Goal: Task Accomplishment & Management: Use online tool/utility

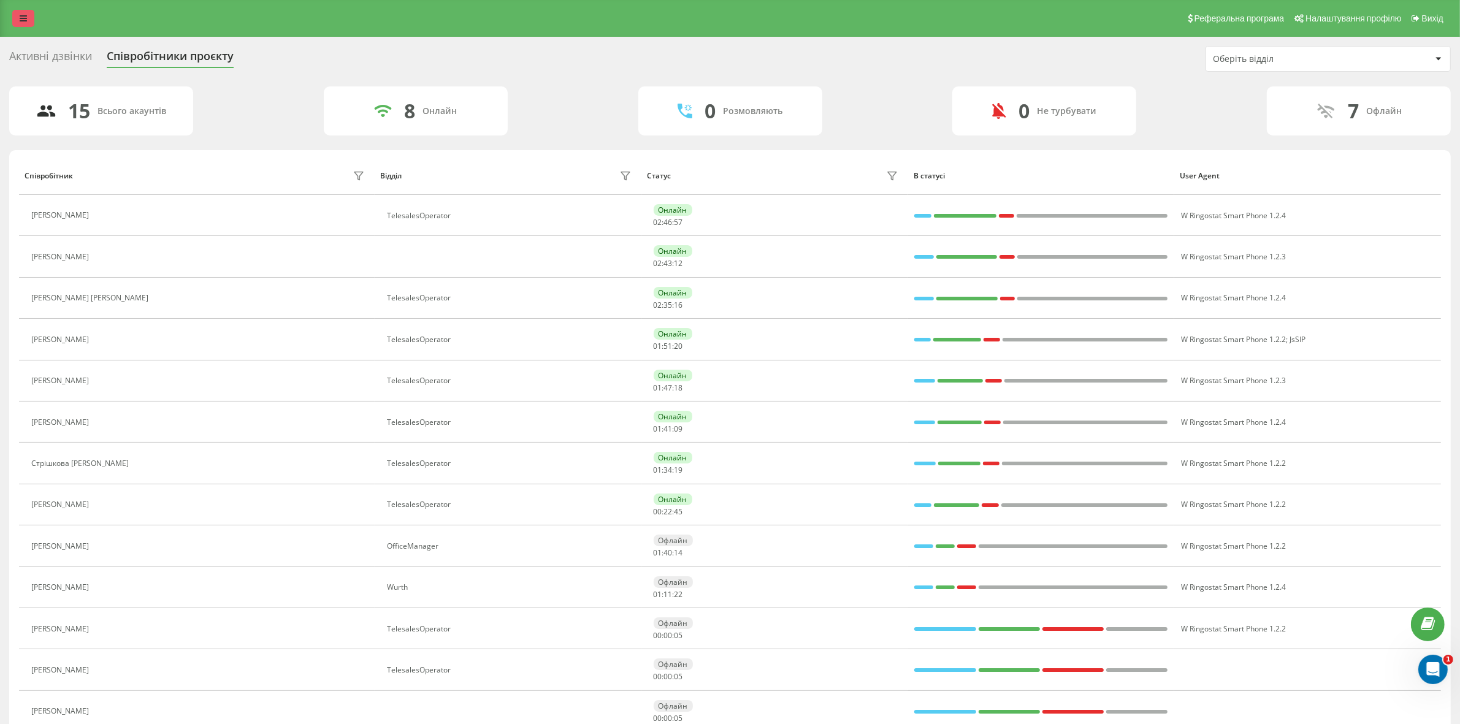
click at [15, 8] on div "Реферальна програма Налаштування профілю Вихід" at bounding box center [730, 18] width 1460 height 37
click at [23, 14] on icon at bounding box center [23, 18] width 7 height 9
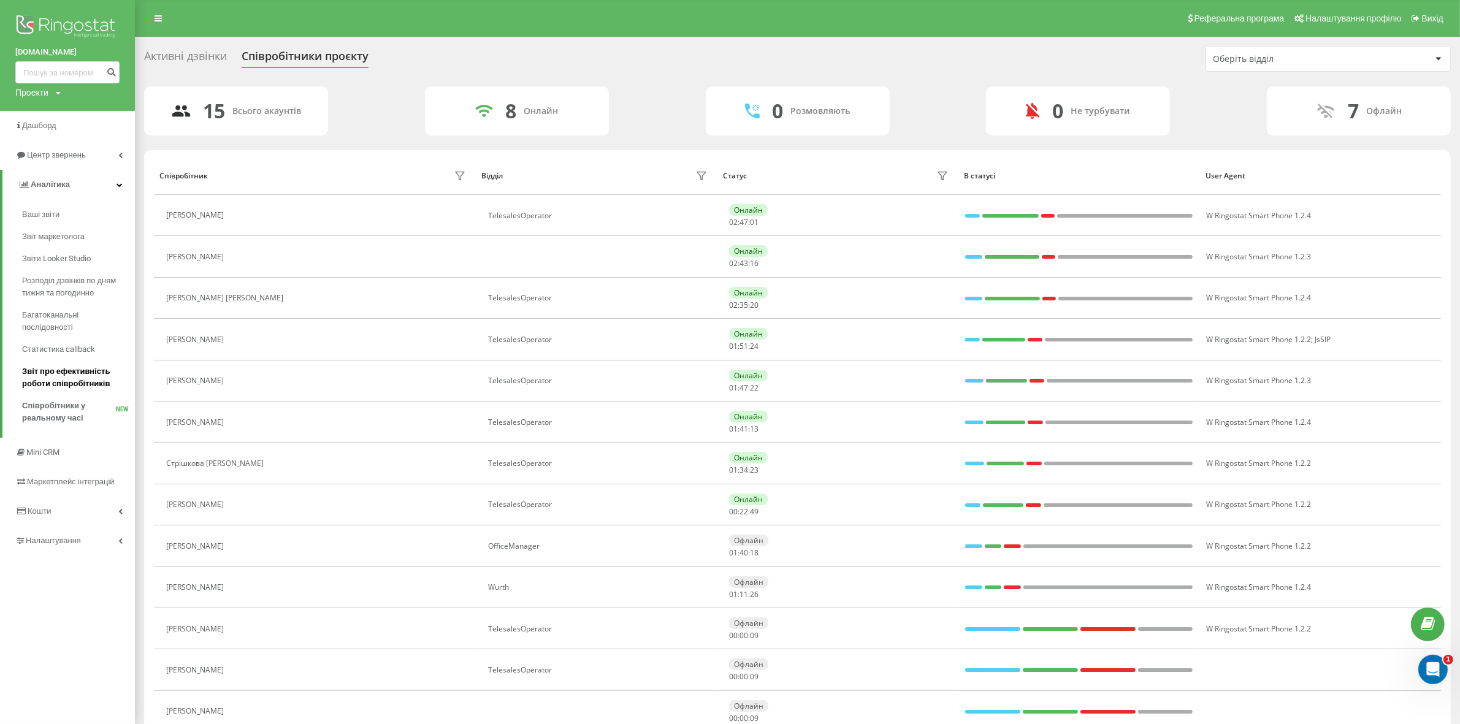
click at [91, 373] on span "Звіт про ефективність роботи співробітників" at bounding box center [75, 377] width 107 height 25
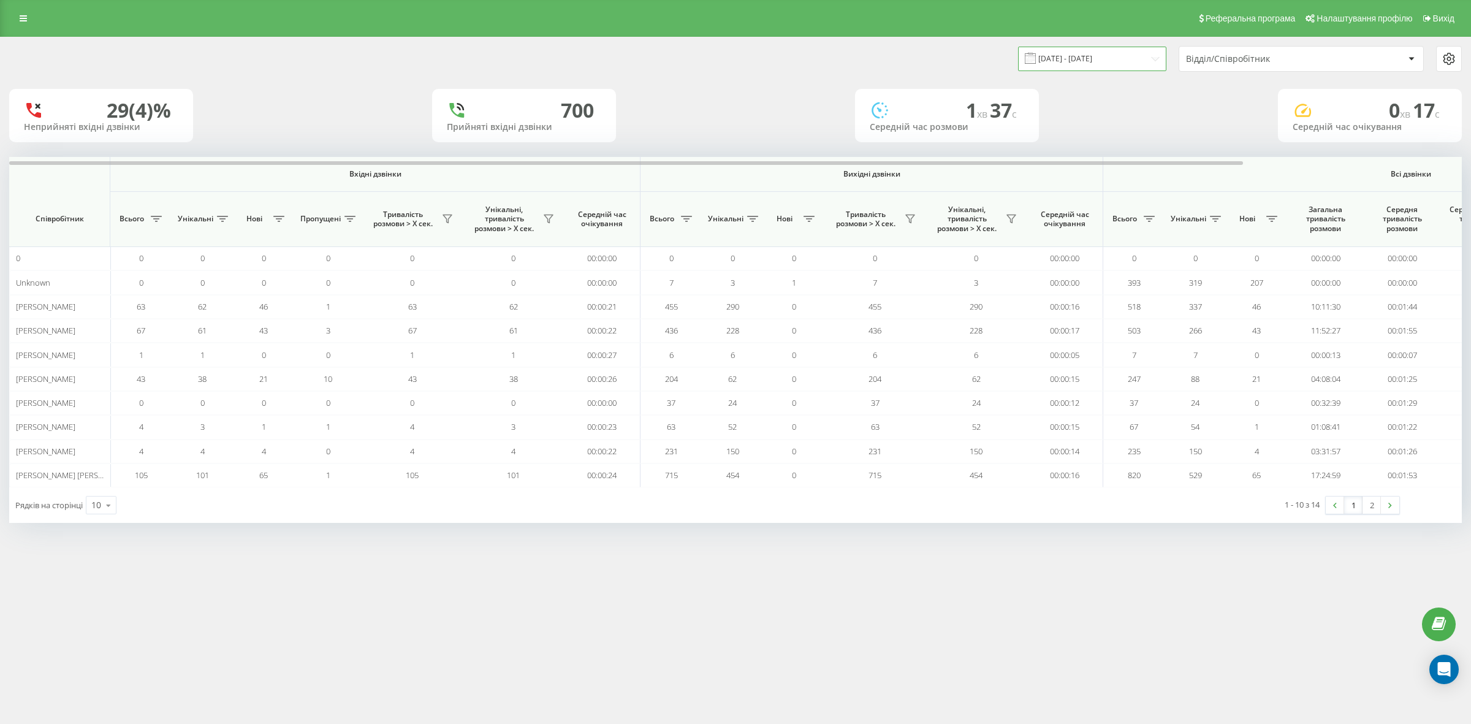
click at [1125, 58] on input "20.07.2025 - 20.08.2025" at bounding box center [1092, 59] width 148 height 24
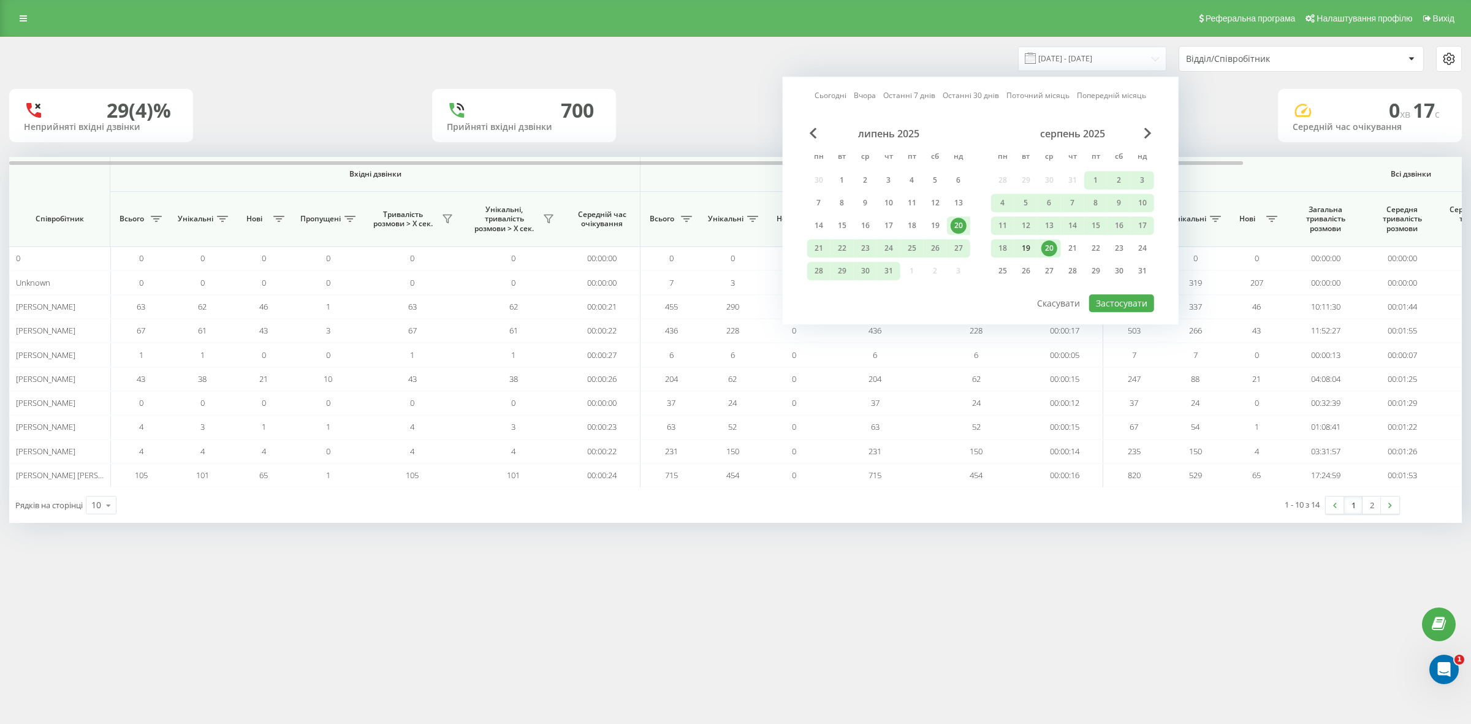
click at [1030, 240] on div "19" at bounding box center [1026, 248] width 16 height 16
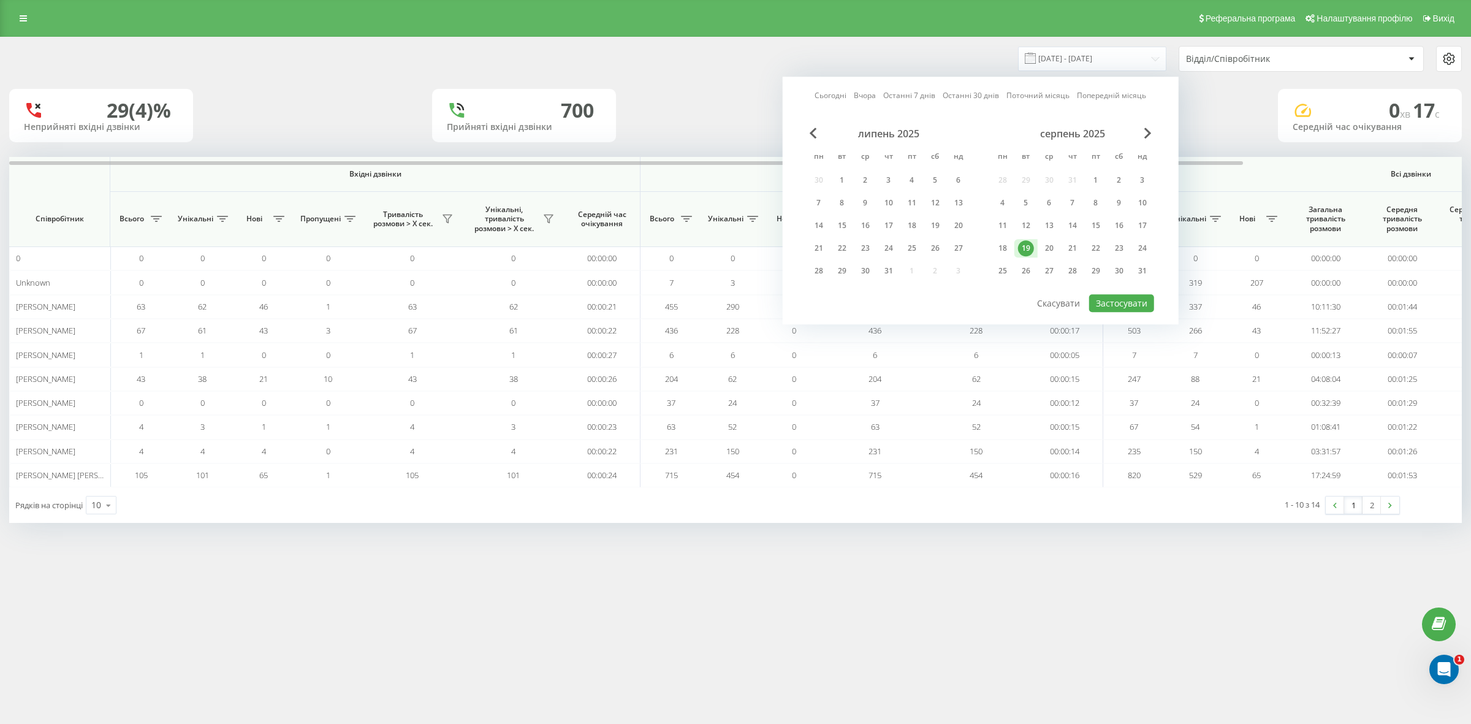
click at [1032, 240] on div "19" at bounding box center [1026, 248] width 16 height 16
click at [1099, 294] on button "Застосувати" at bounding box center [1121, 303] width 65 height 18
type input "19.08.2025 - 19.08.2025"
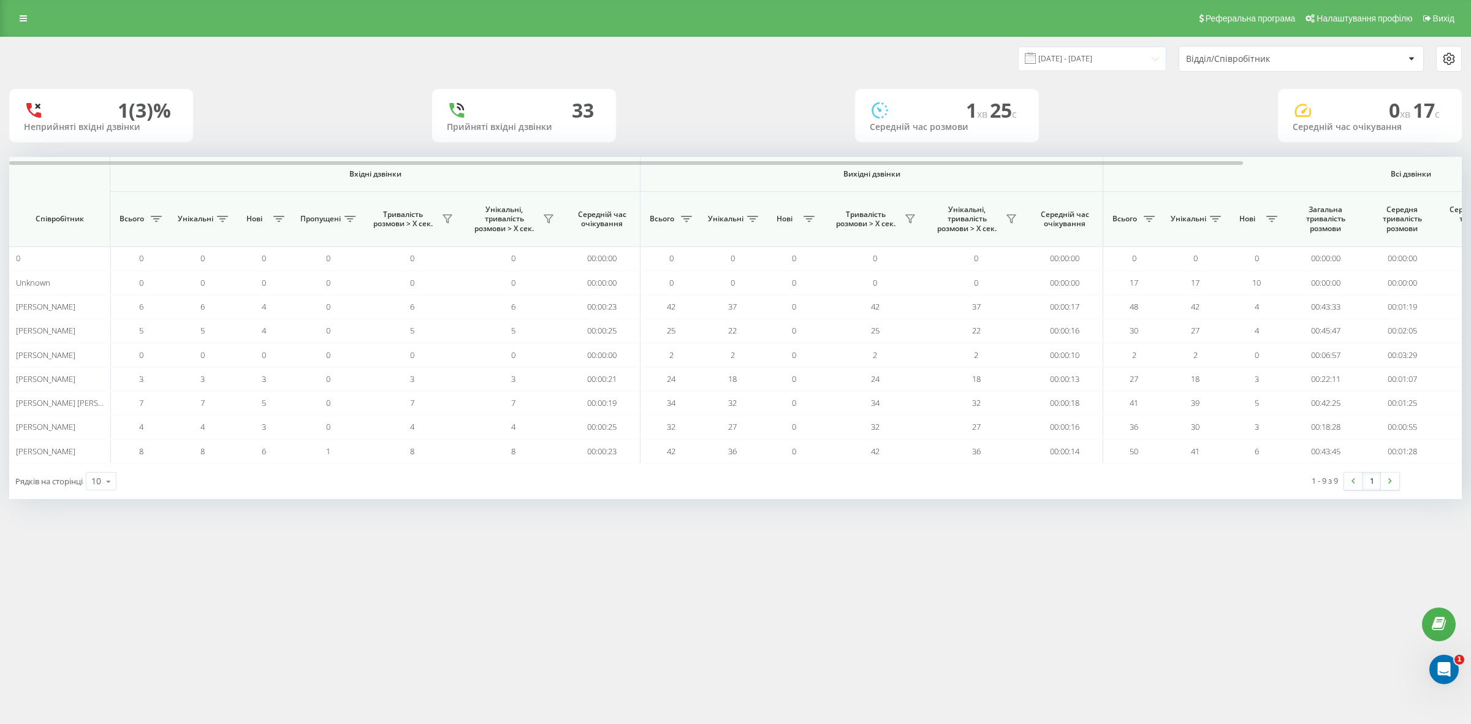
scroll to position [0, 257]
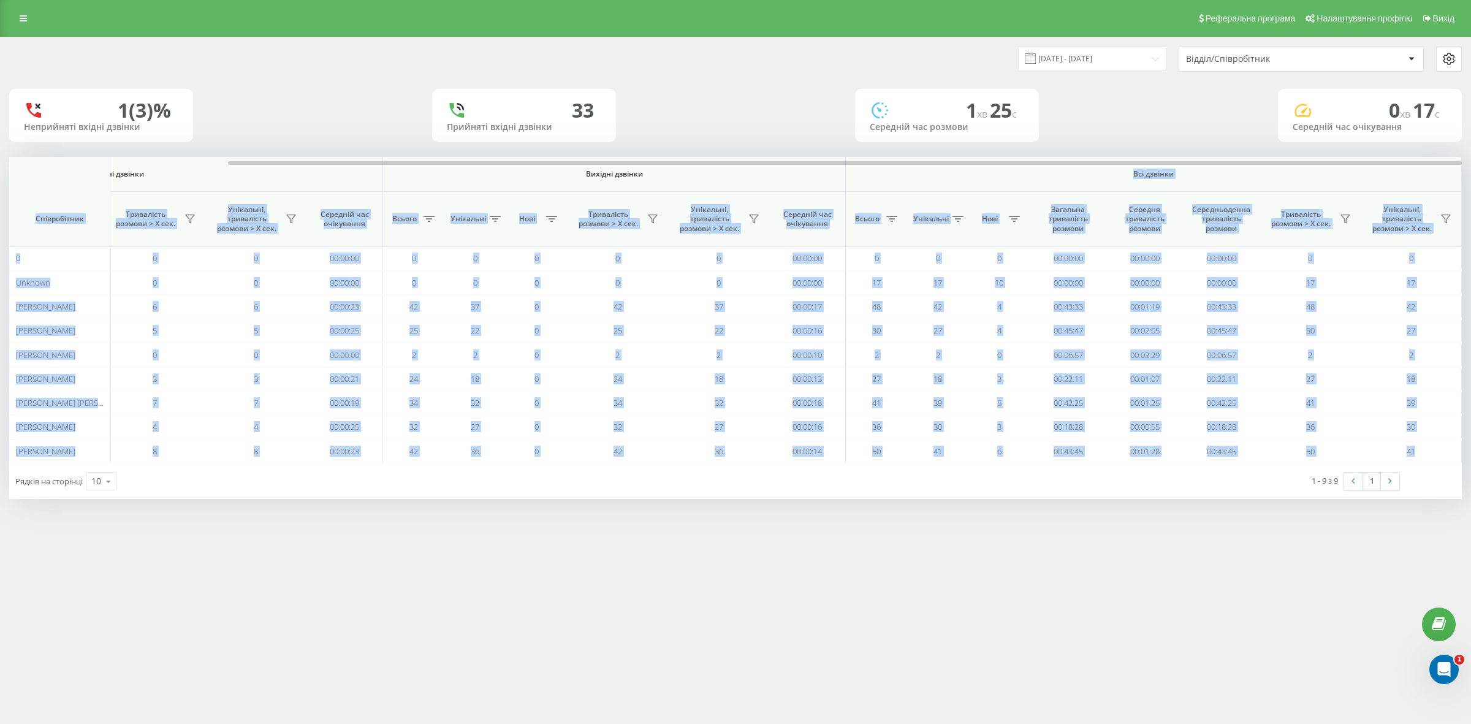
drag, startPoint x: 734, startPoint y: 159, endPoint x: 1048, endPoint y: 178, distance: 314.4
click at [1048, 178] on div "Вхідні дзвінки Вихідні дзвінки Всі дзвінки Співробітник Всього Унікальні Нові П…" at bounding box center [735, 310] width 1453 height 307
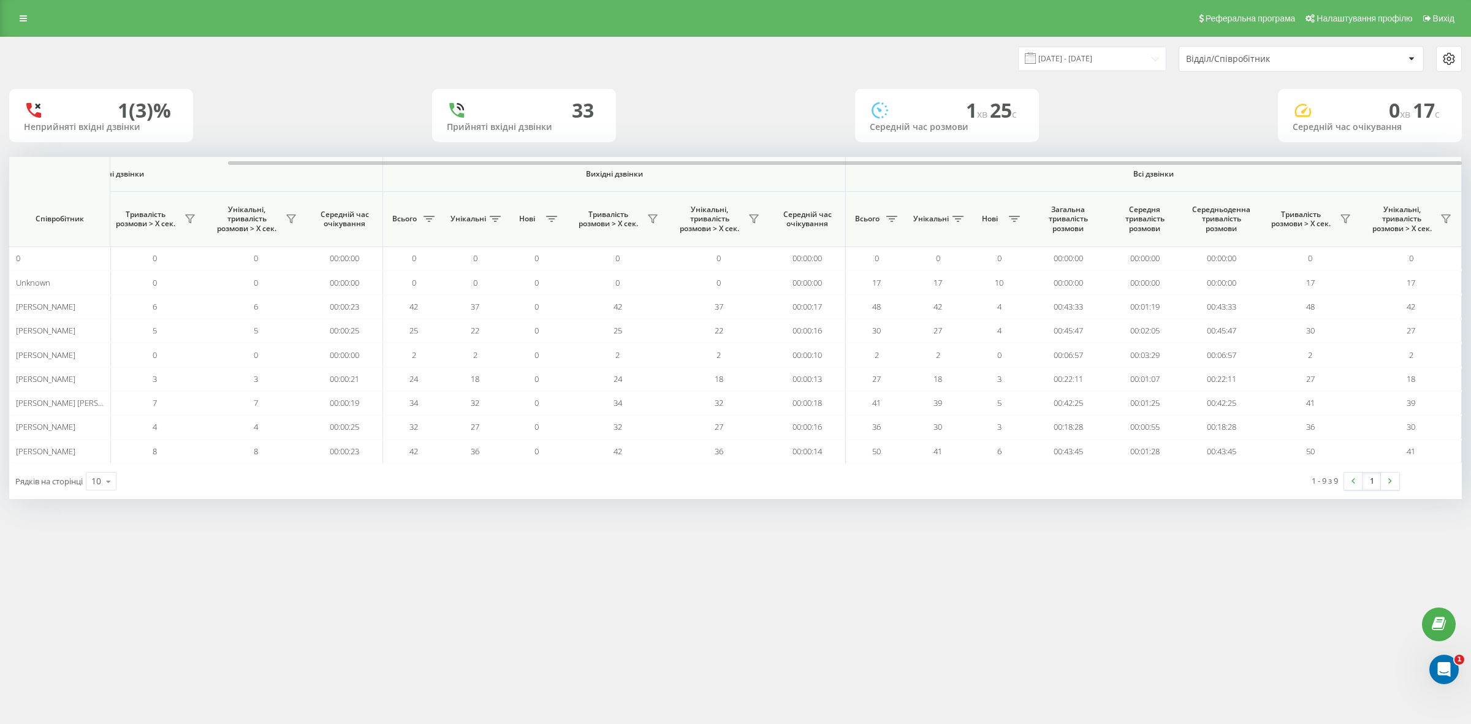
click at [22, 554] on div "Реферальна програма Налаштування профілю Вихід 19.08.2025 - 19.08.2025 Відділ/С…" at bounding box center [735, 362] width 1471 height 724
click at [23, 554] on div "Реферальна програма Налаштування профілю Вихід 19.08.2025 - 19.08.2025 Відділ/С…" at bounding box center [735, 362] width 1471 height 724
click at [105, 482] on icon at bounding box center [108, 482] width 18 height 24
click at [105, 435] on div "25" at bounding box center [100, 428] width 29 height 18
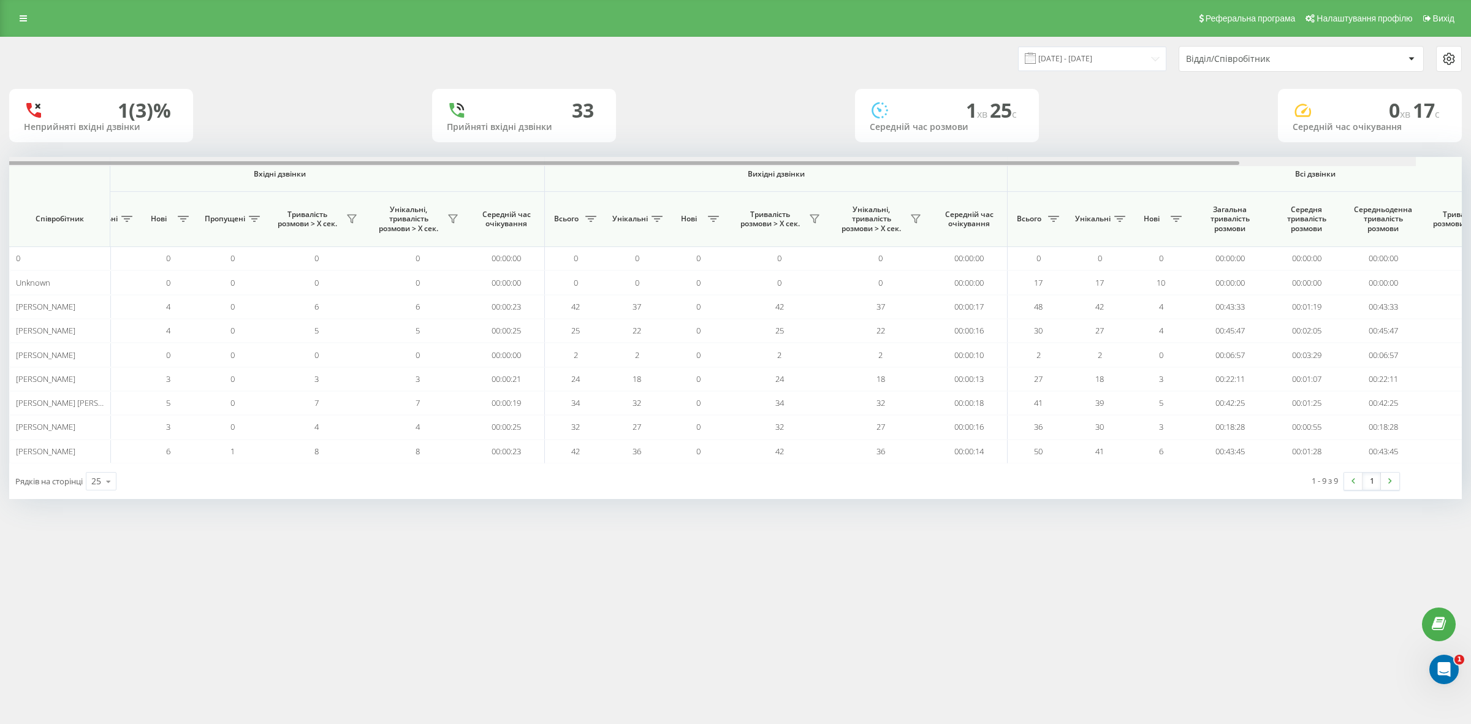
scroll to position [0, 248]
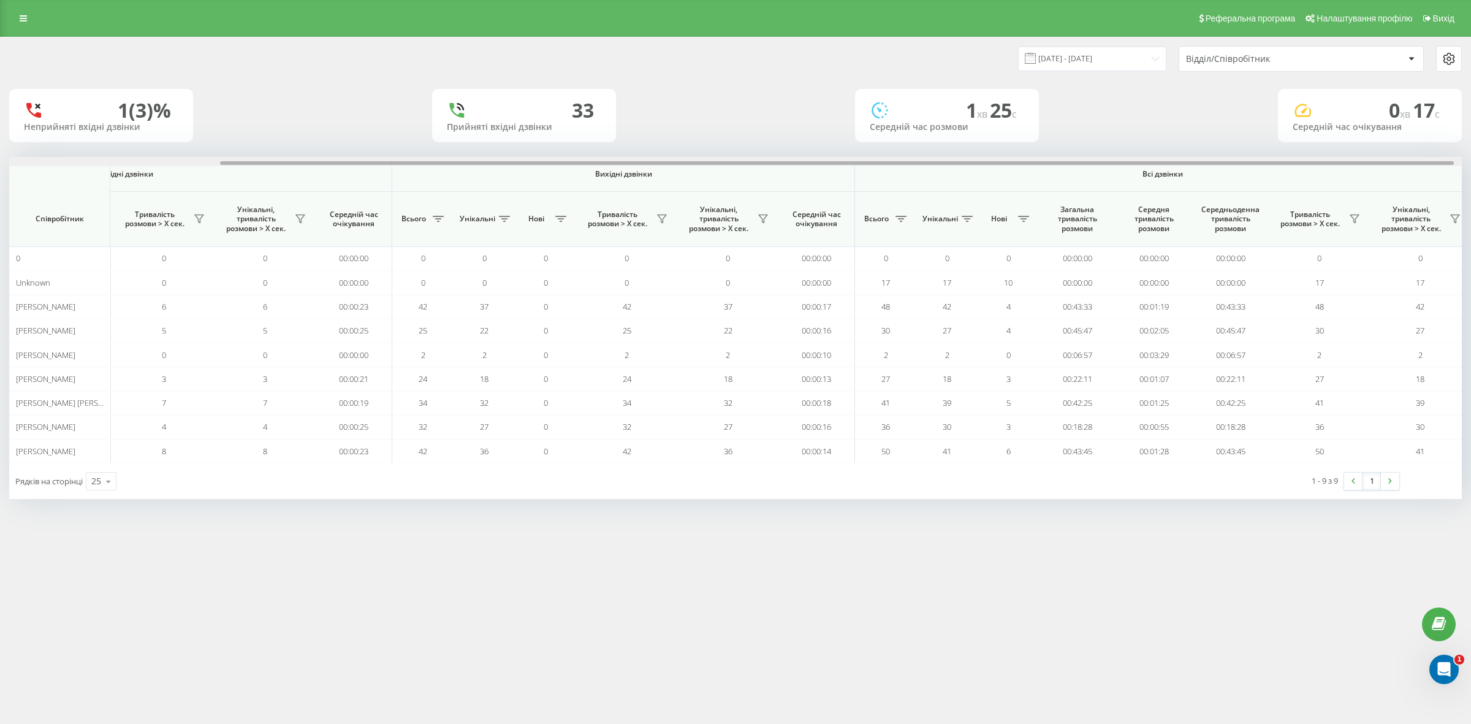
drag, startPoint x: 1215, startPoint y: 161, endPoint x: 1426, endPoint y: 173, distance: 211.3
click at [1426, 173] on div "Вхідні дзвінки Вихідні дзвінки Всі дзвінки Співробітник Всього Унікальні Нові П…" at bounding box center [735, 310] width 1453 height 307
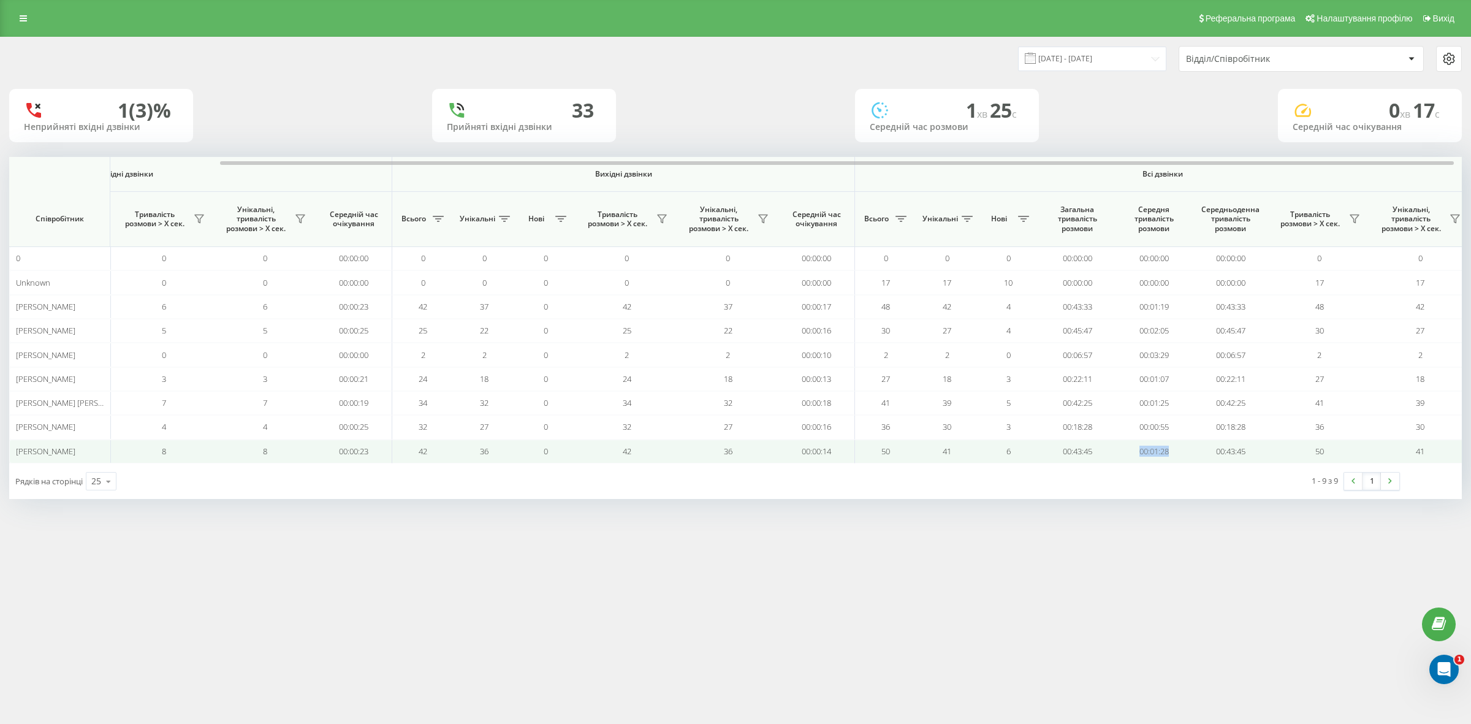
drag, startPoint x: 1171, startPoint y: 457, endPoint x: 1125, endPoint y: 457, distance: 45.4
click at [1125, 457] on td "00:01:28" at bounding box center [1154, 452] width 77 height 24
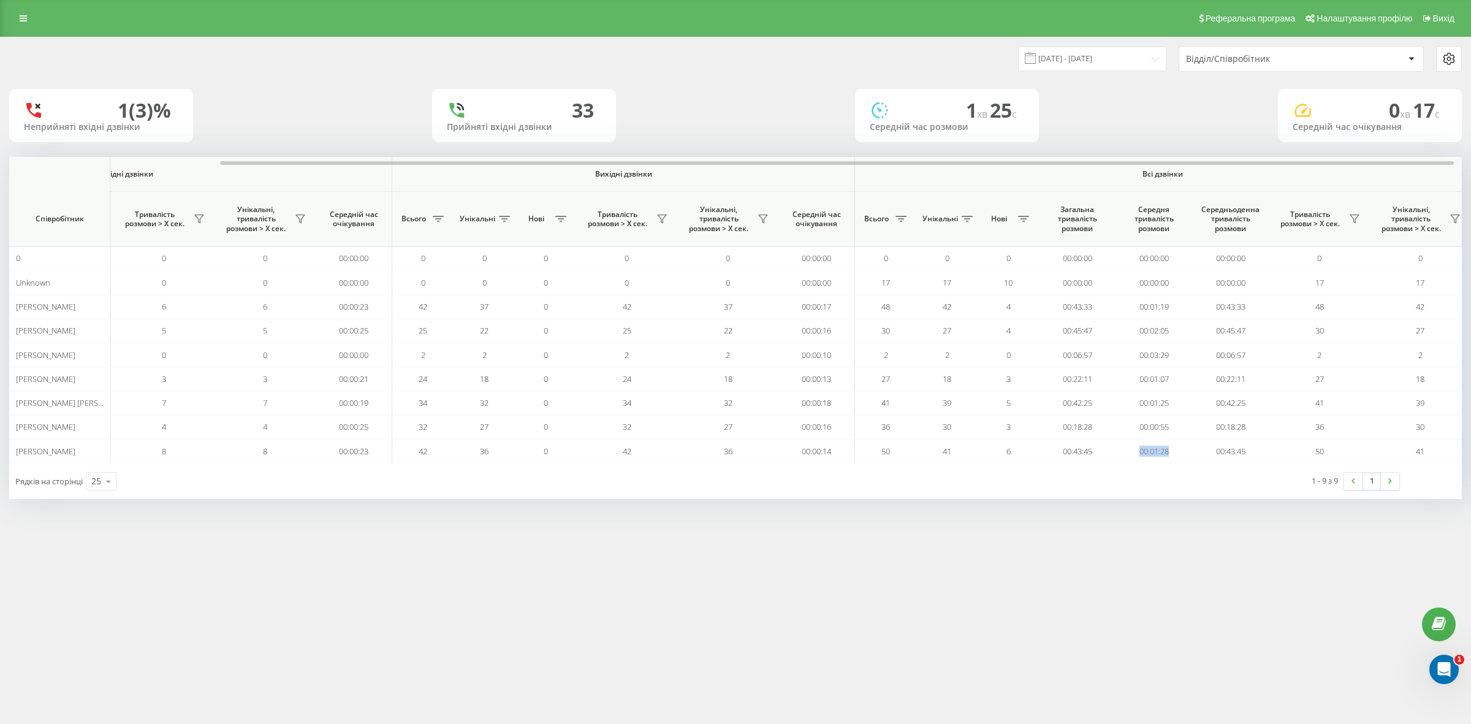
copy td "00:01:28"
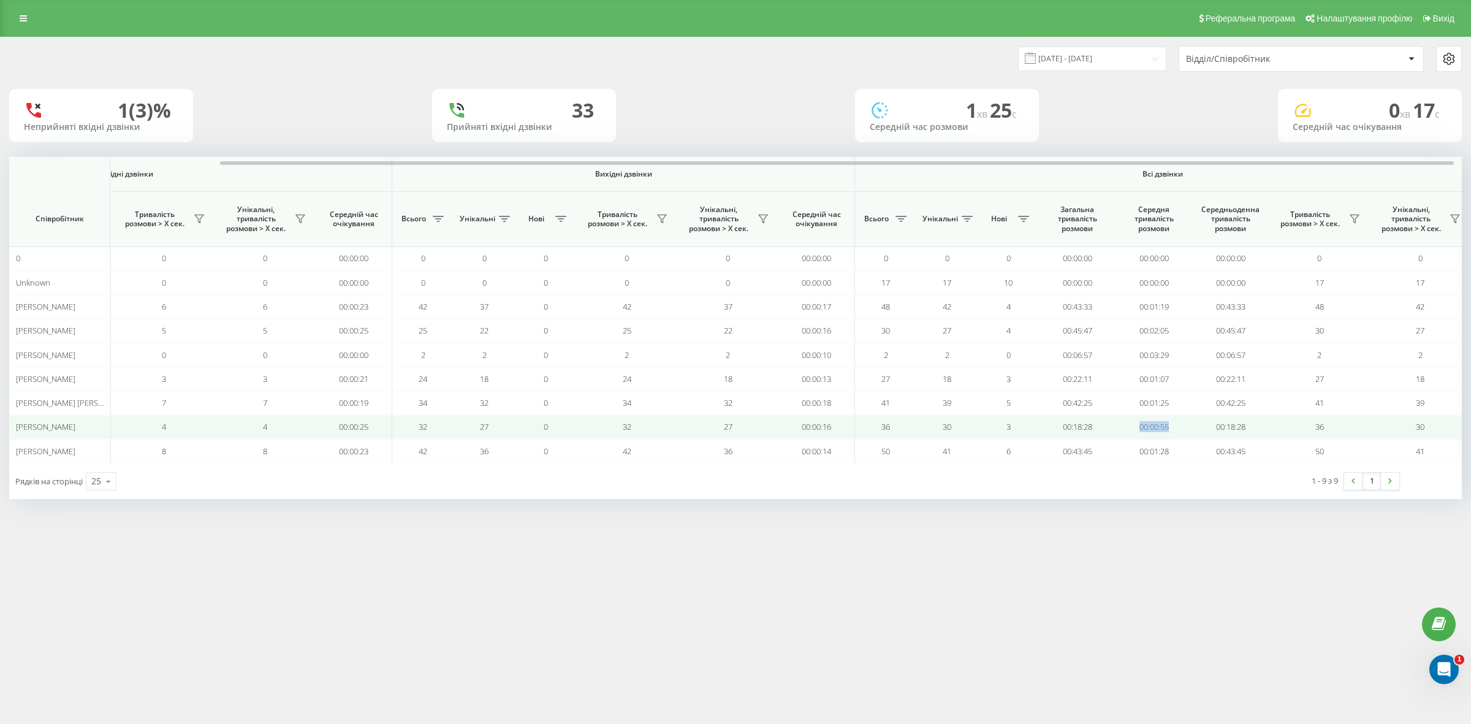
drag, startPoint x: 1172, startPoint y: 430, endPoint x: 1135, endPoint y: 430, distance: 36.8
click at [1135, 430] on td "00:00:55" at bounding box center [1154, 427] width 77 height 24
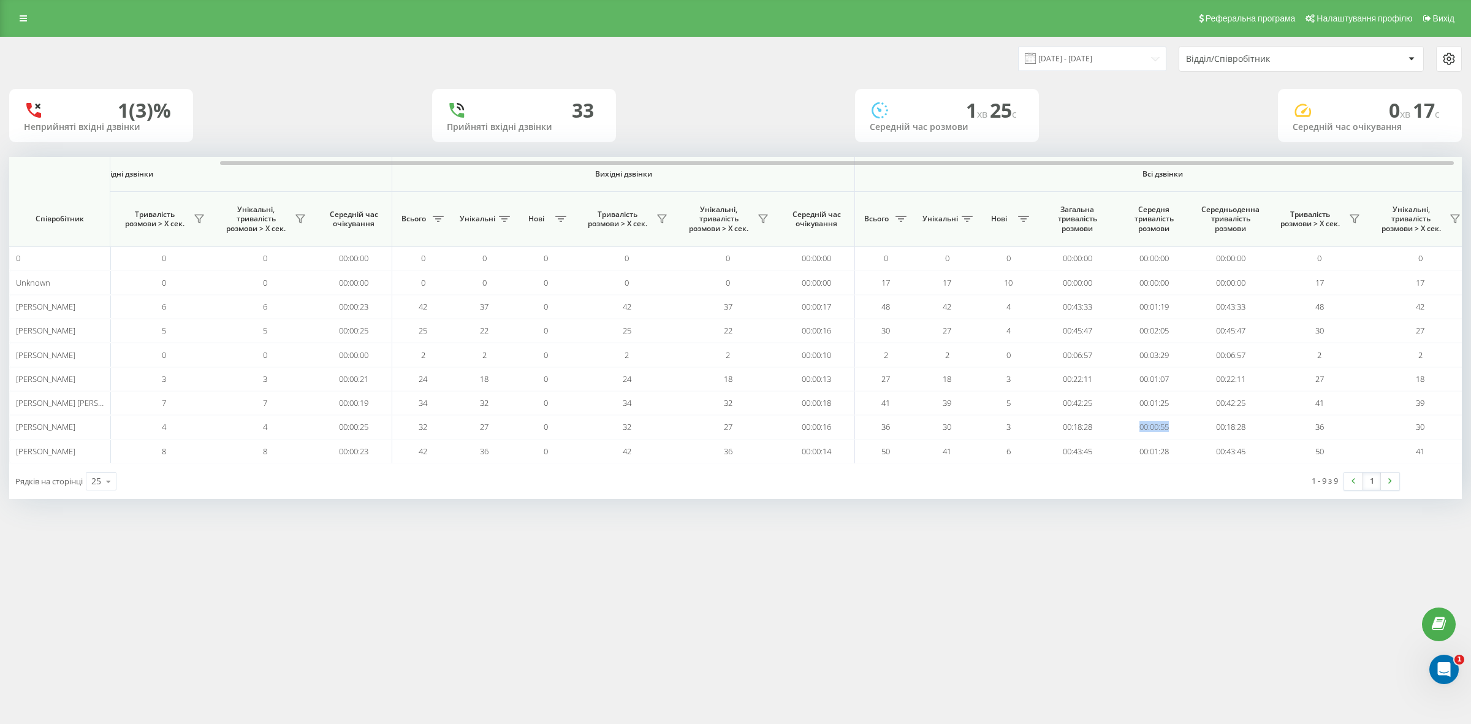
copy td "00:00:55"
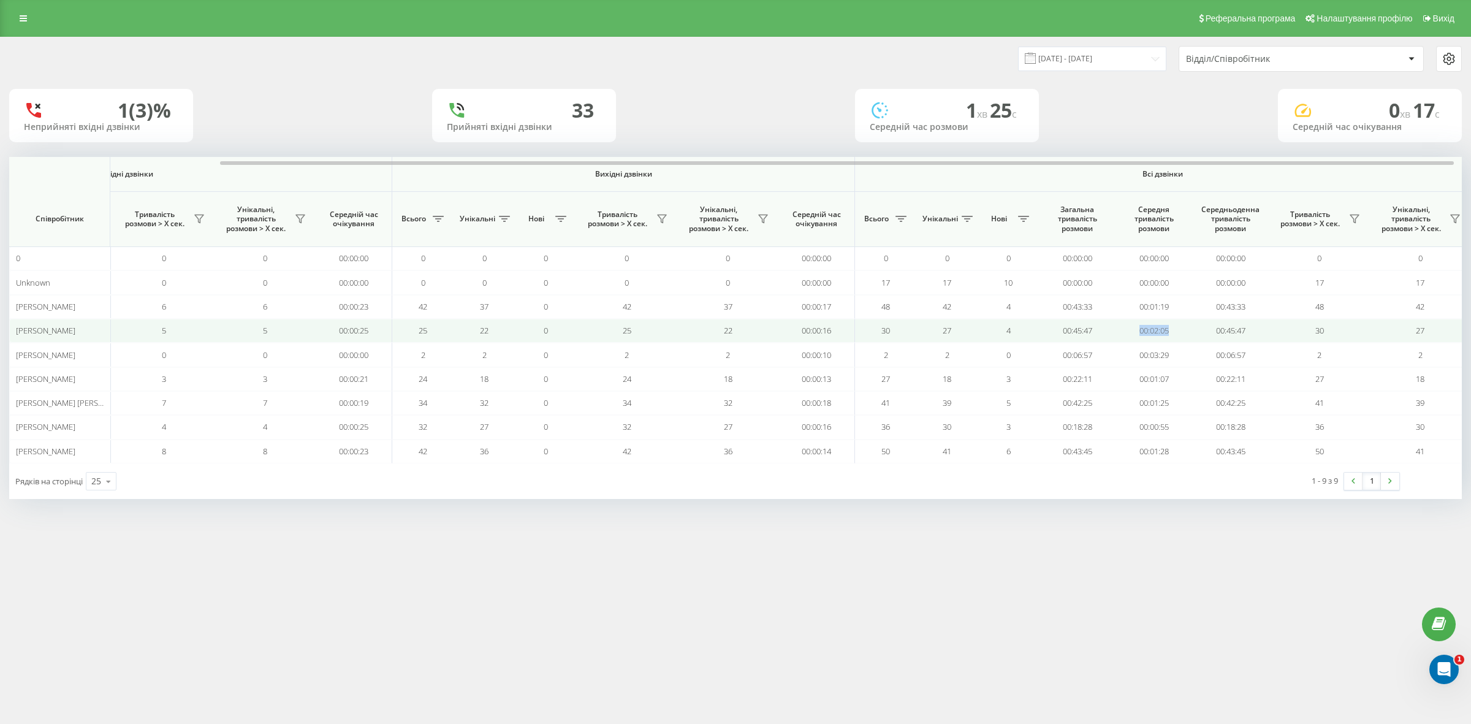
drag, startPoint x: 1188, startPoint y: 332, endPoint x: 1117, endPoint y: 328, distance: 71.2
click at [1117, 328] on td "00:02:05" at bounding box center [1154, 331] width 77 height 24
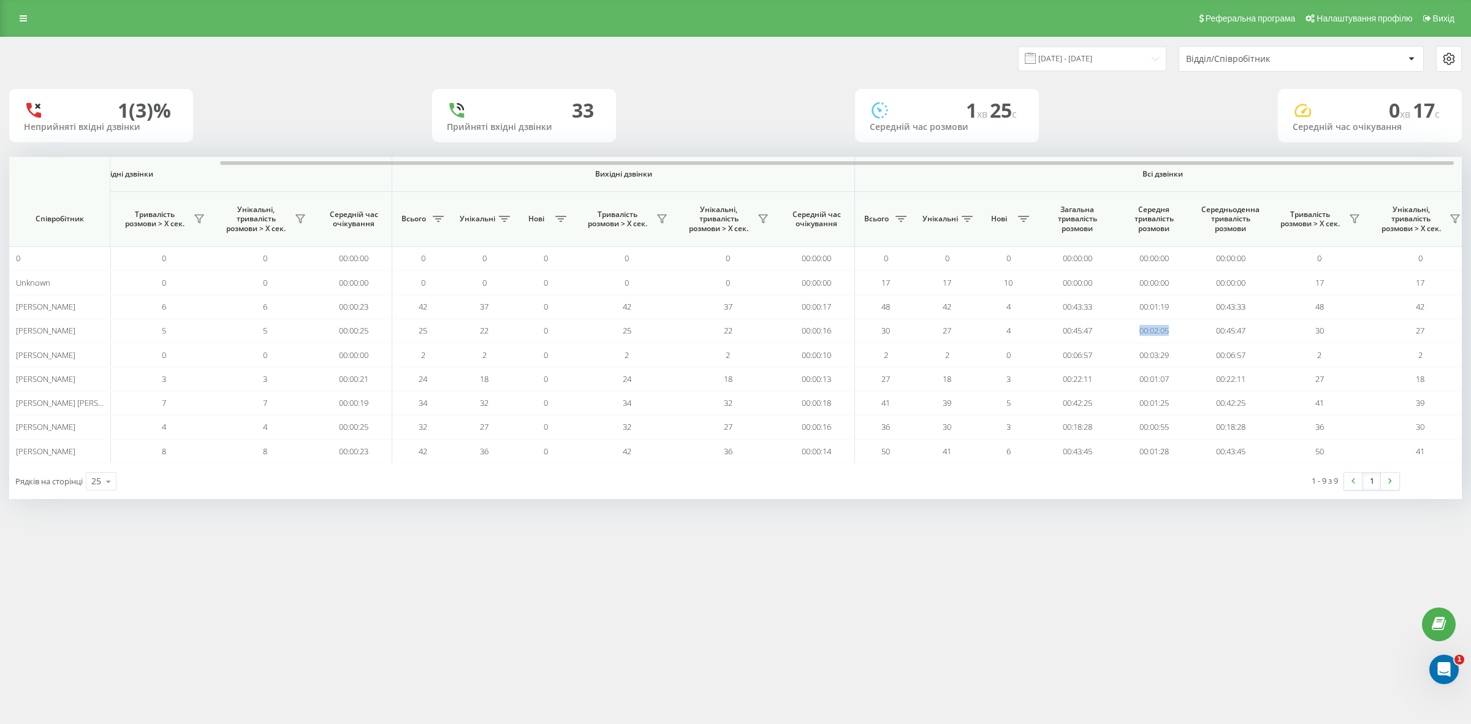
copy td "00:02:05"
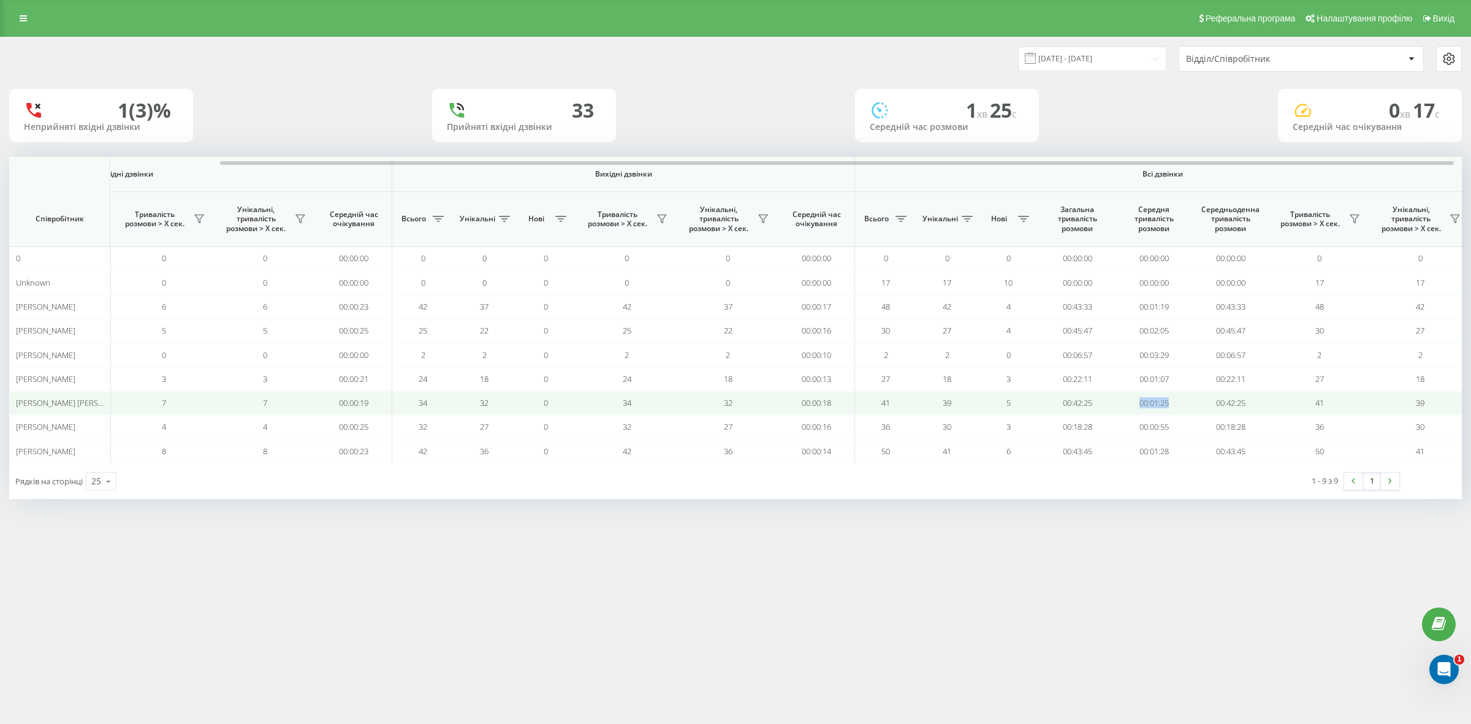
drag, startPoint x: 1177, startPoint y: 405, endPoint x: 1128, endPoint y: 405, distance: 49.0
click at [1128, 405] on td "00:01:25" at bounding box center [1154, 403] width 77 height 24
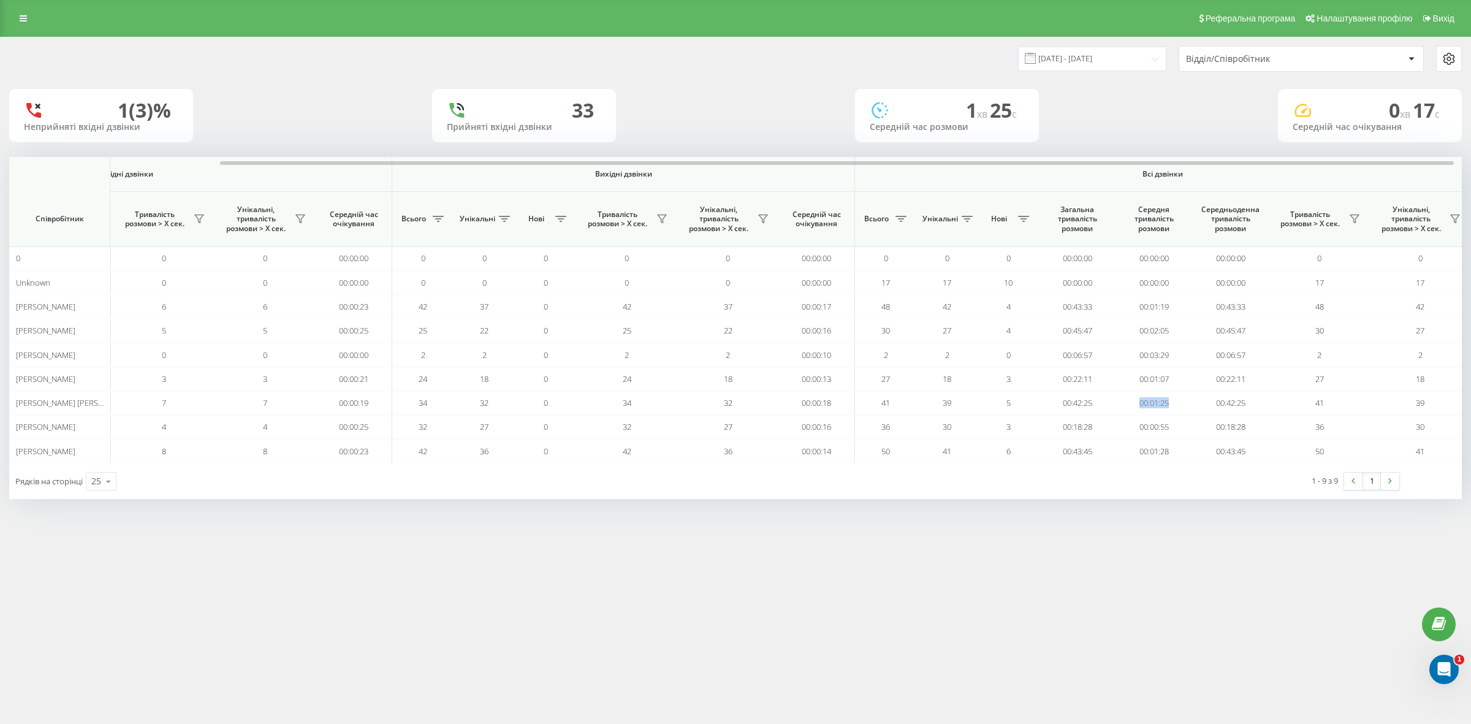
copy td "00:01:25"
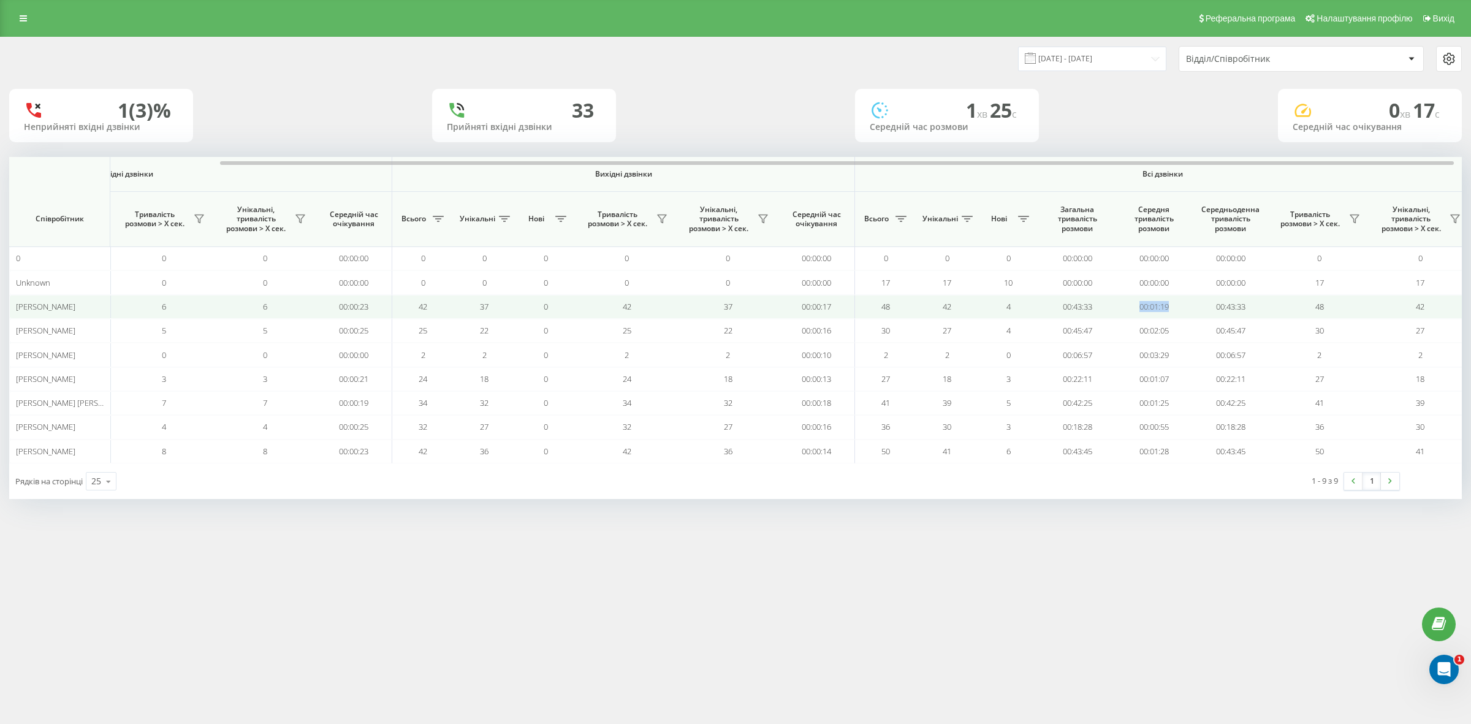
drag, startPoint x: 1172, startPoint y: 305, endPoint x: 1133, endPoint y: 301, distance: 39.5
click at [1133, 301] on td "00:01:19" at bounding box center [1154, 307] width 77 height 24
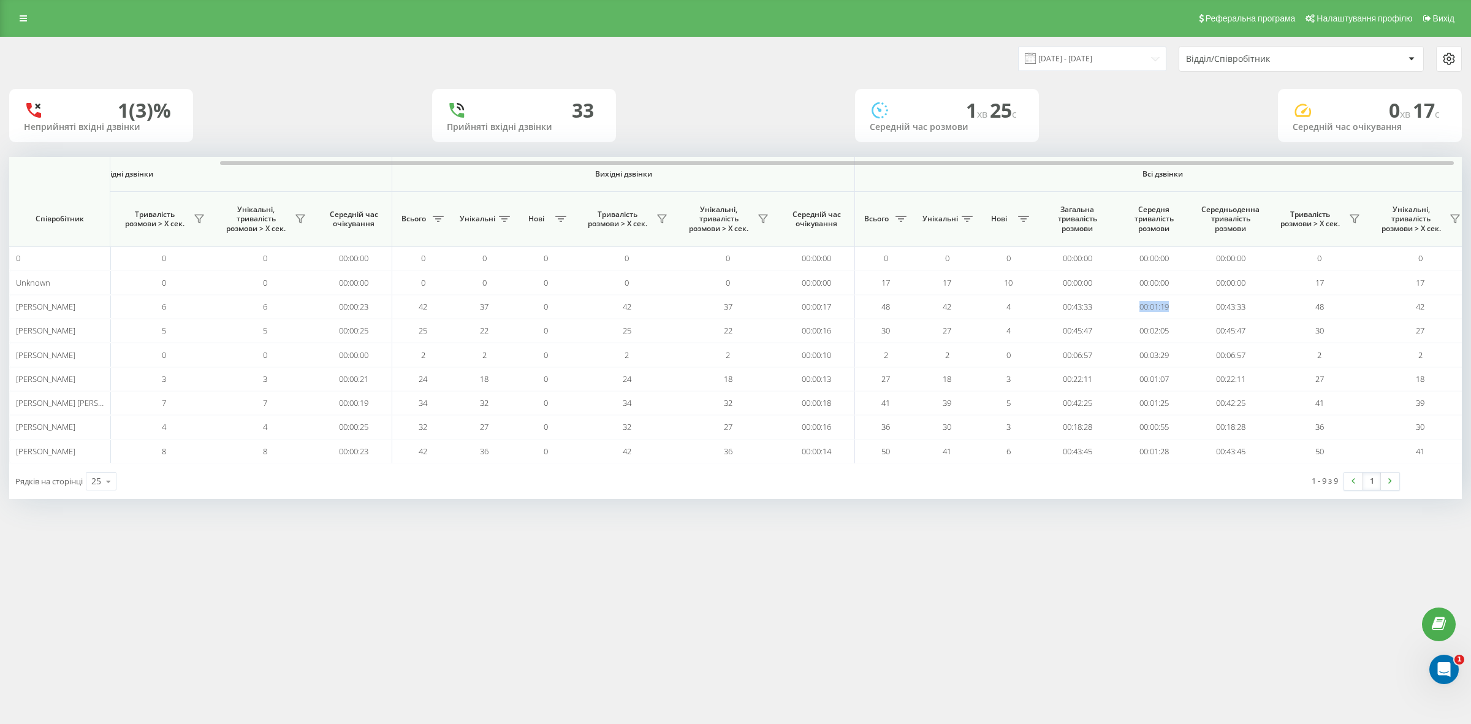
copy td "00:01:19"
click at [18, 20] on link at bounding box center [23, 18] width 22 height 17
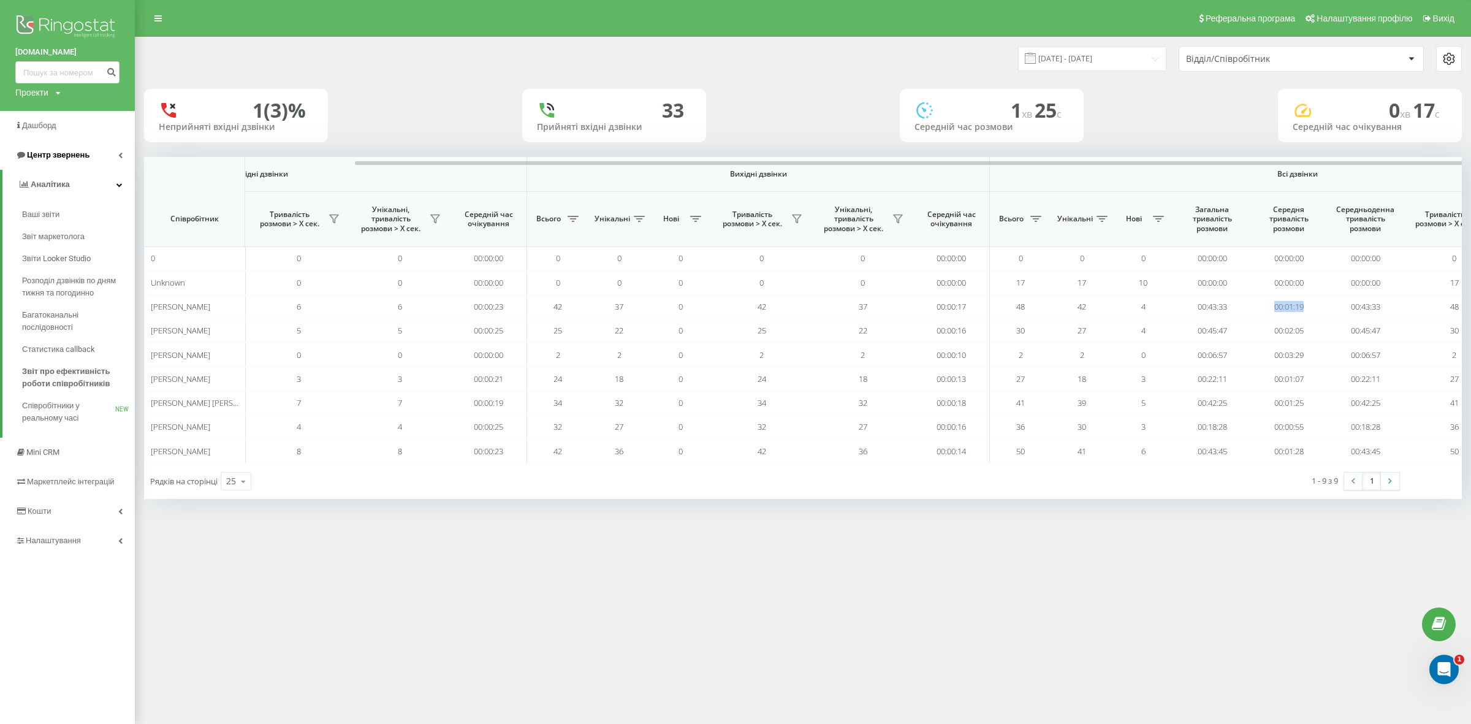
click at [123, 151] on link "Центр звернень" at bounding box center [67, 154] width 135 height 29
click at [72, 189] on span "Журнал дзвінків" at bounding box center [54, 185] width 65 height 12
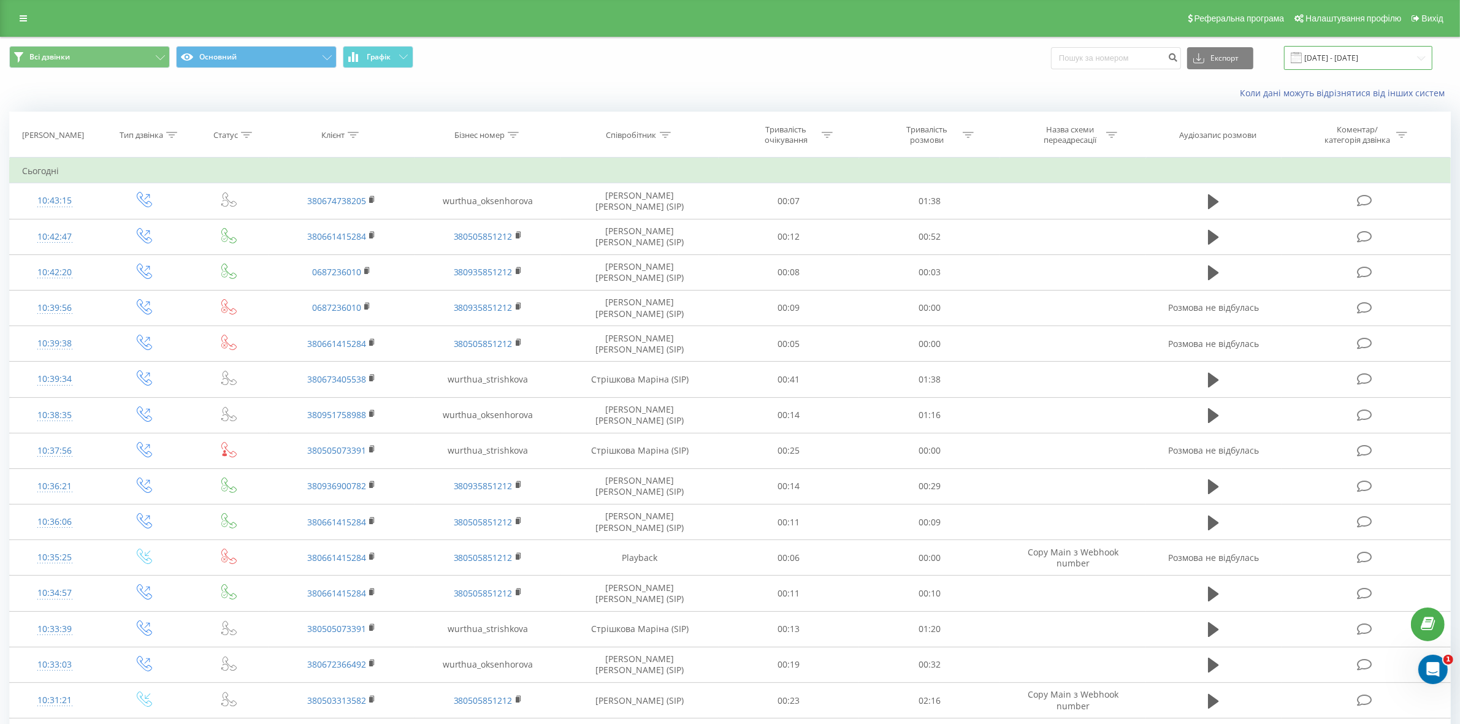
click at [1417, 66] on input "20.07.2025 - 20.08.2025" at bounding box center [1358, 58] width 148 height 24
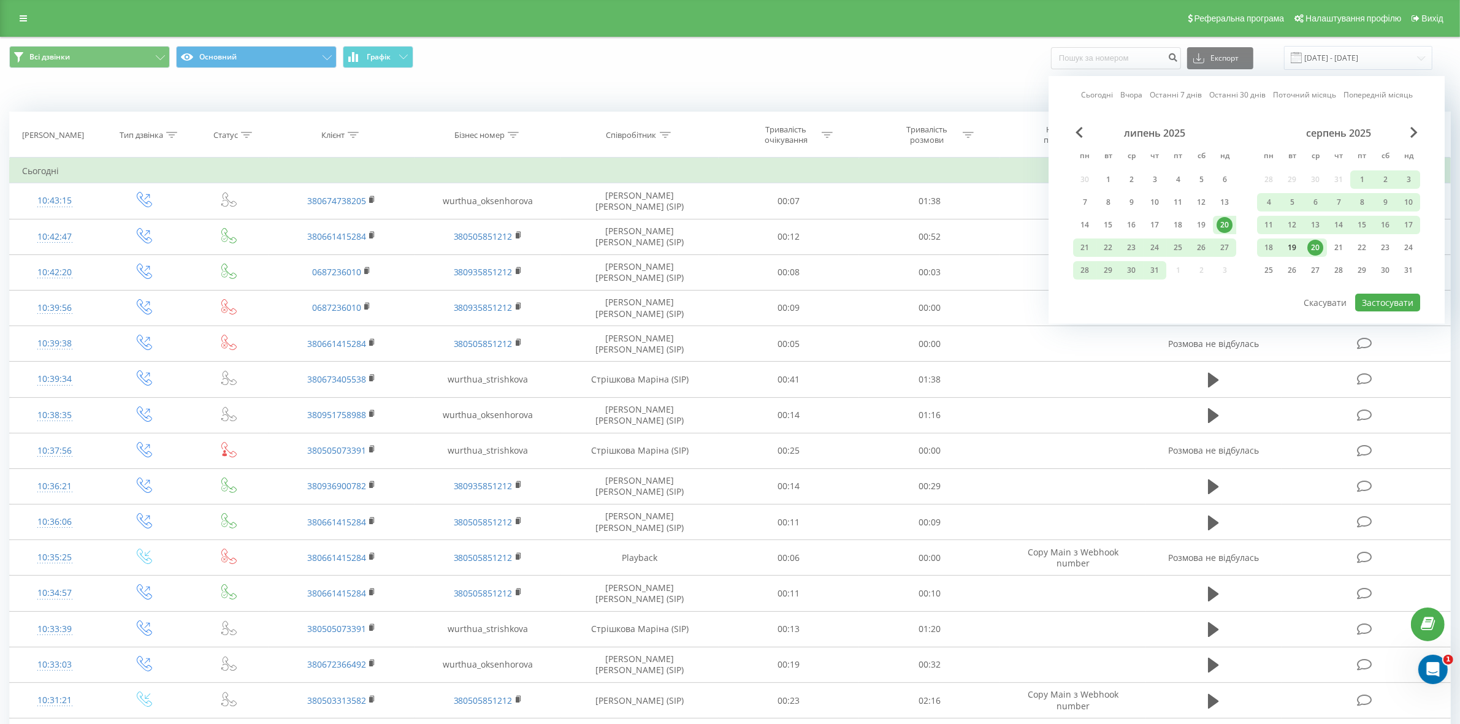
click at [1293, 240] on div "19" at bounding box center [1292, 248] width 16 height 16
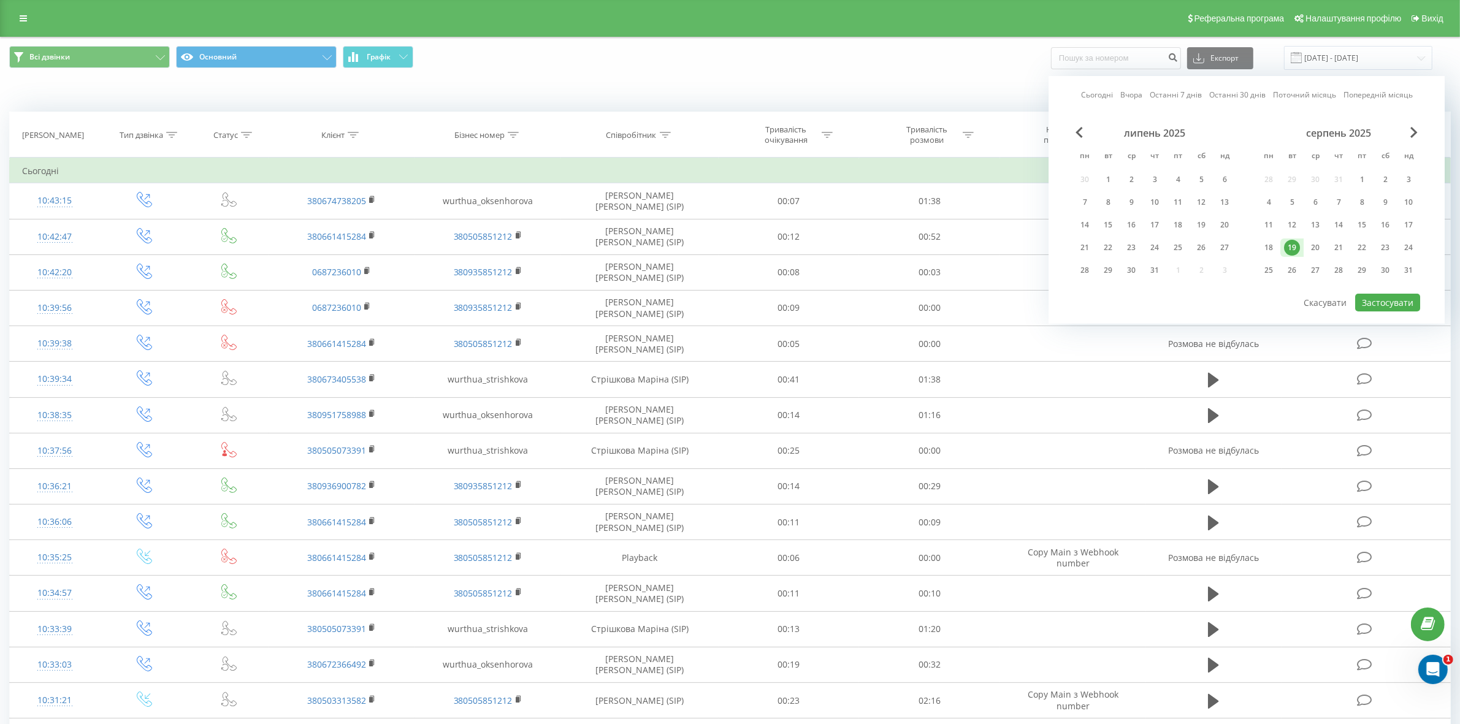
click at [1293, 240] on div "19" at bounding box center [1292, 248] width 16 height 16
click at [1355, 295] on div "Сьогодні Вчора Останні 7 днів Останні 30 днів Поточний місяць Попередній місяць…" at bounding box center [1246, 200] width 396 height 248
click at [1364, 297] on button "Застосувати" at bounding box center [1387, 303] width 65 height 18
type input "19.08.2025 - 19.08.2025"
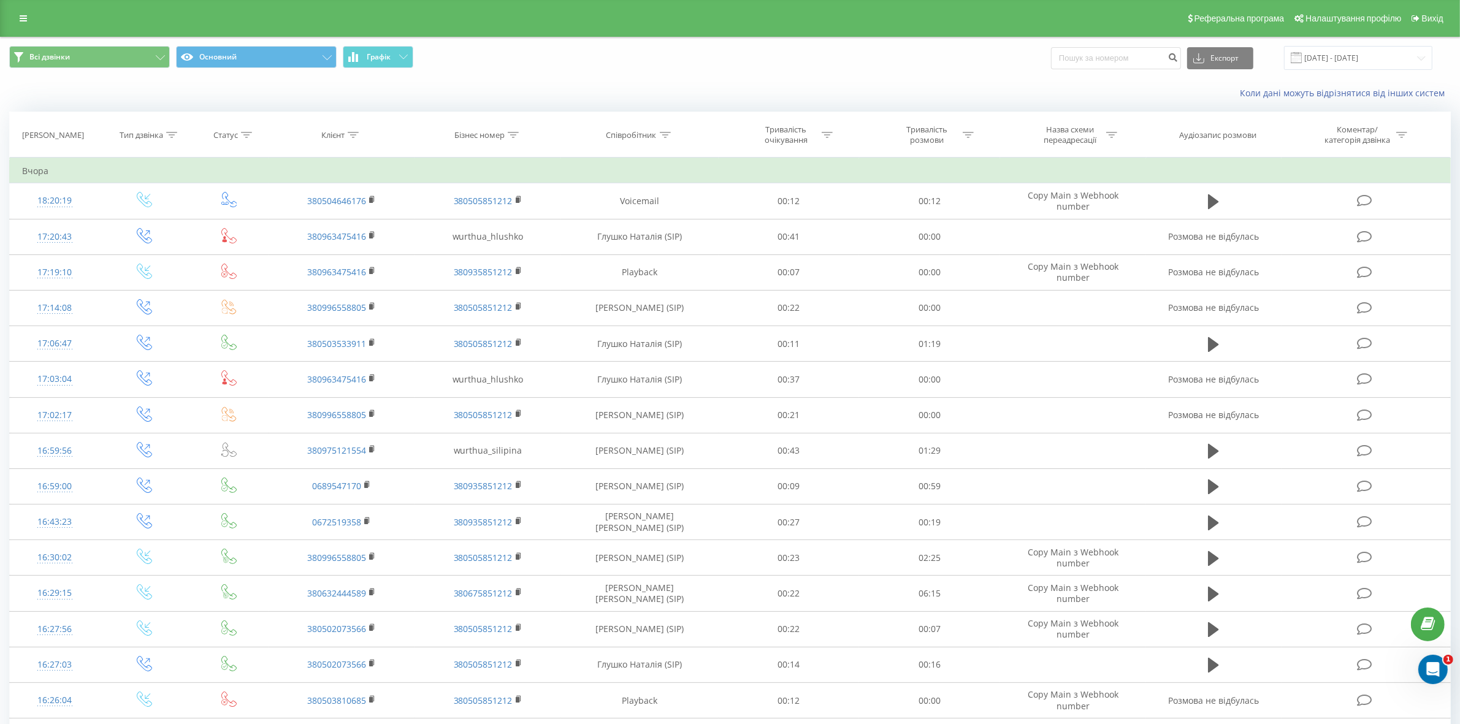
drag, startPoint x: 715, startPoint y: 246, endPoint x: 639, endPoint y: 86, distance: 176.6
click at [639, 86] on div "Коли дані можуть відрізнятися вiд інших систем" at bounding box center [730, 92] width 1458 height 29
click at [170, 135] on icon at bounding box center [171, 135] width 11 height 6
click at [158, 216] on div "Введіть значення" at bounding box center [137, 224] width 89 height 18
click at [151, 253] on div "Вхідний" at bounding box center [144, 248] width 107 height 20
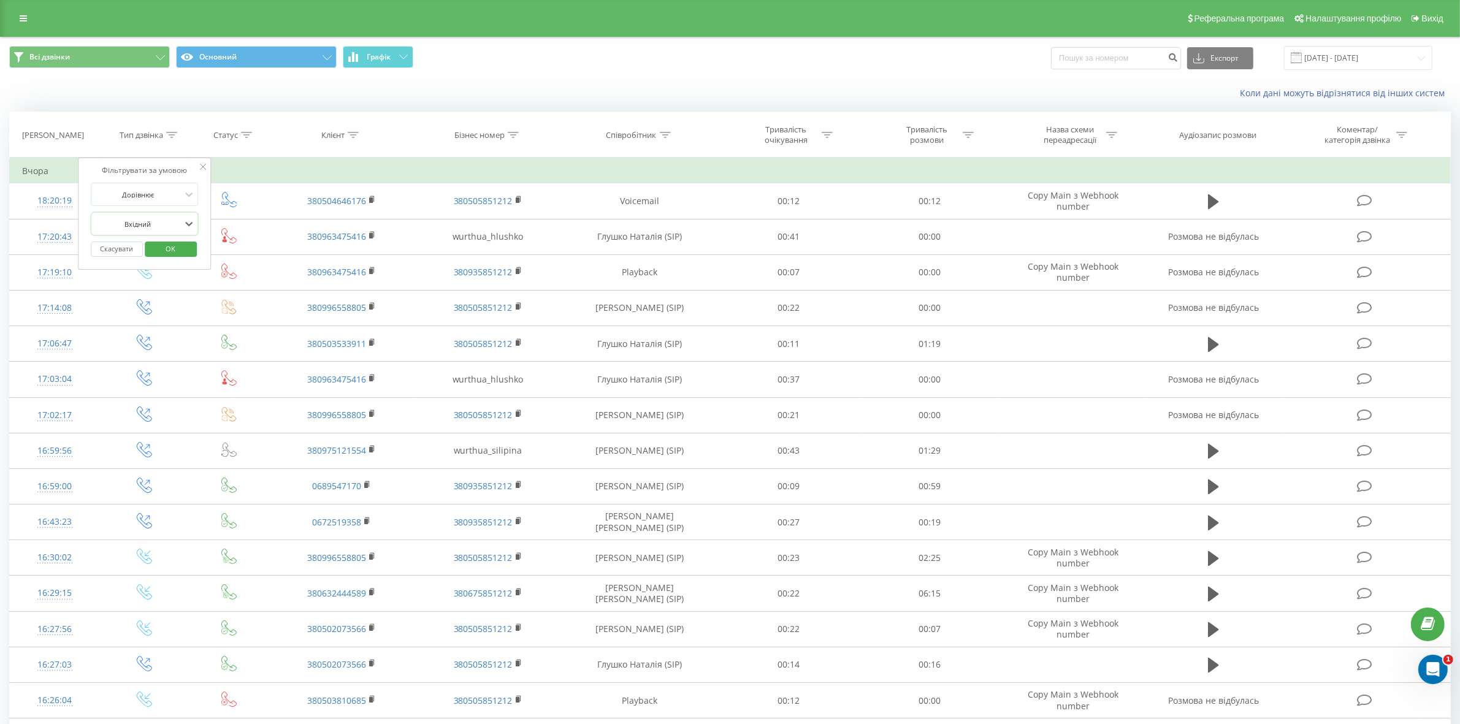
click at [159, 246] on span "OK" at bounding box center [170, 248] width 34 height 19
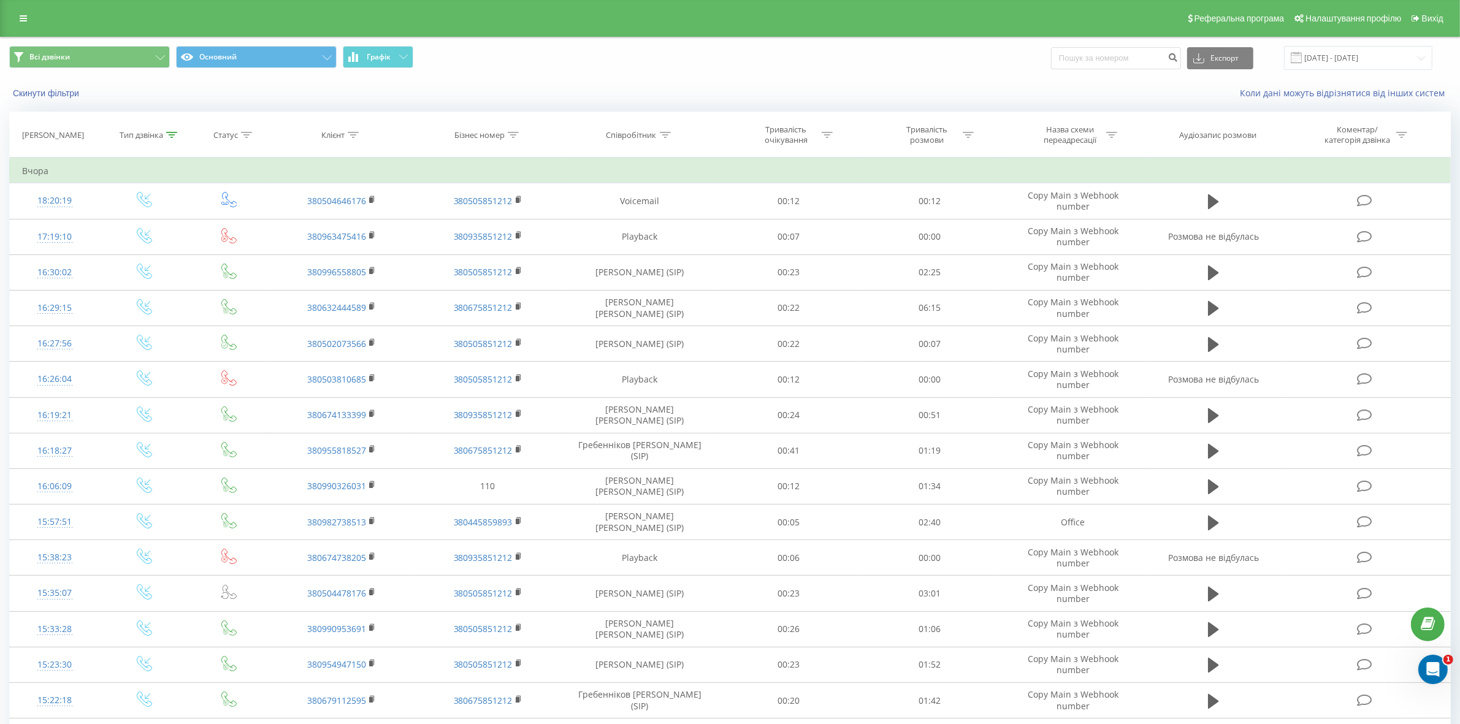
click at [1116, 136] on icon at bounding box center [1111, 135] width 11 height 6
click at [1092, 224] on input "text" at bounding box center [1073, 222] width 108 height 21
type input "mai"
click at [1105, 246] on span "OK" at bounding box center [1099, 246] width 34 height 19
drag, startPoint x: 247, startPoint y: 134, endPoint x: 248, endPoint y: 141, distance: 7.5
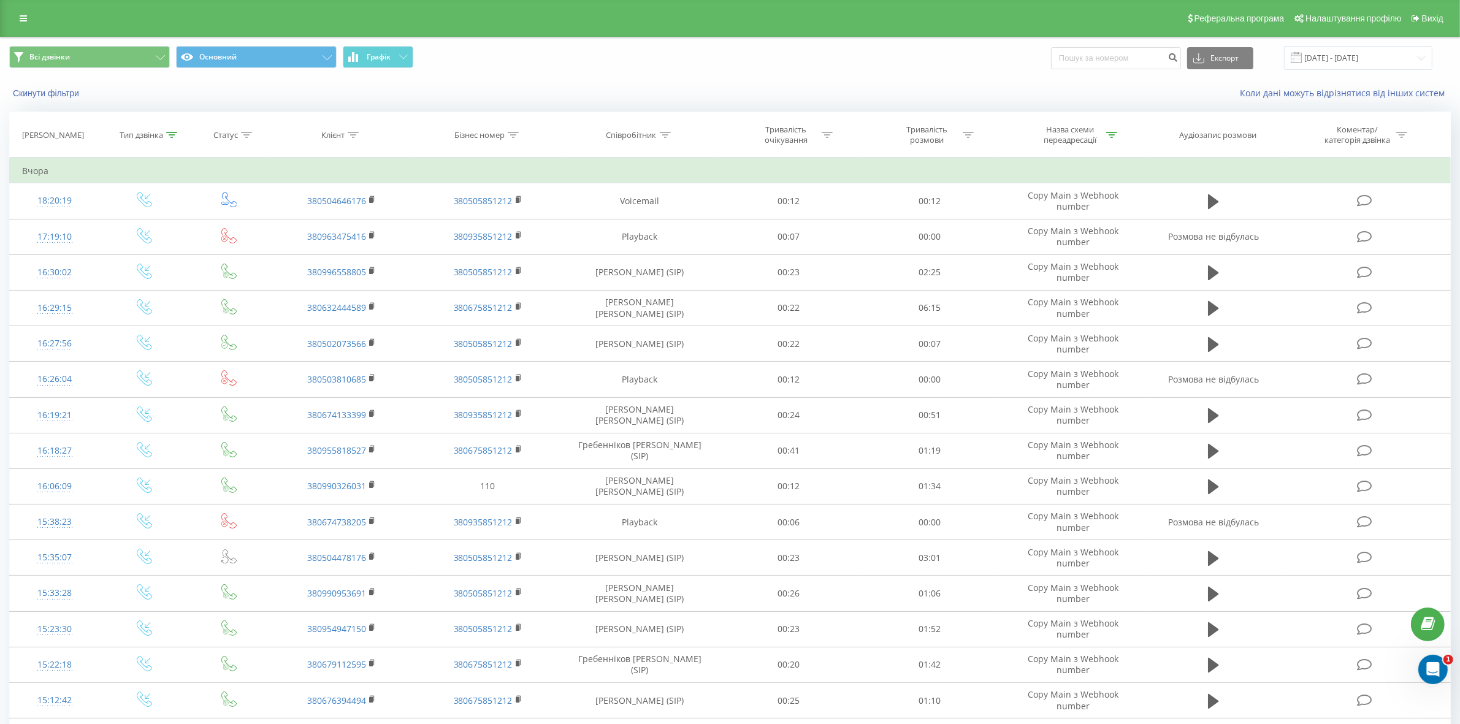
click at [247, 134] on icon at bounding box center [246, 135] width 11 height 6
click at [246, 229] on div "Введіть значення" at bounding box center [222, 224] width 87 height 10
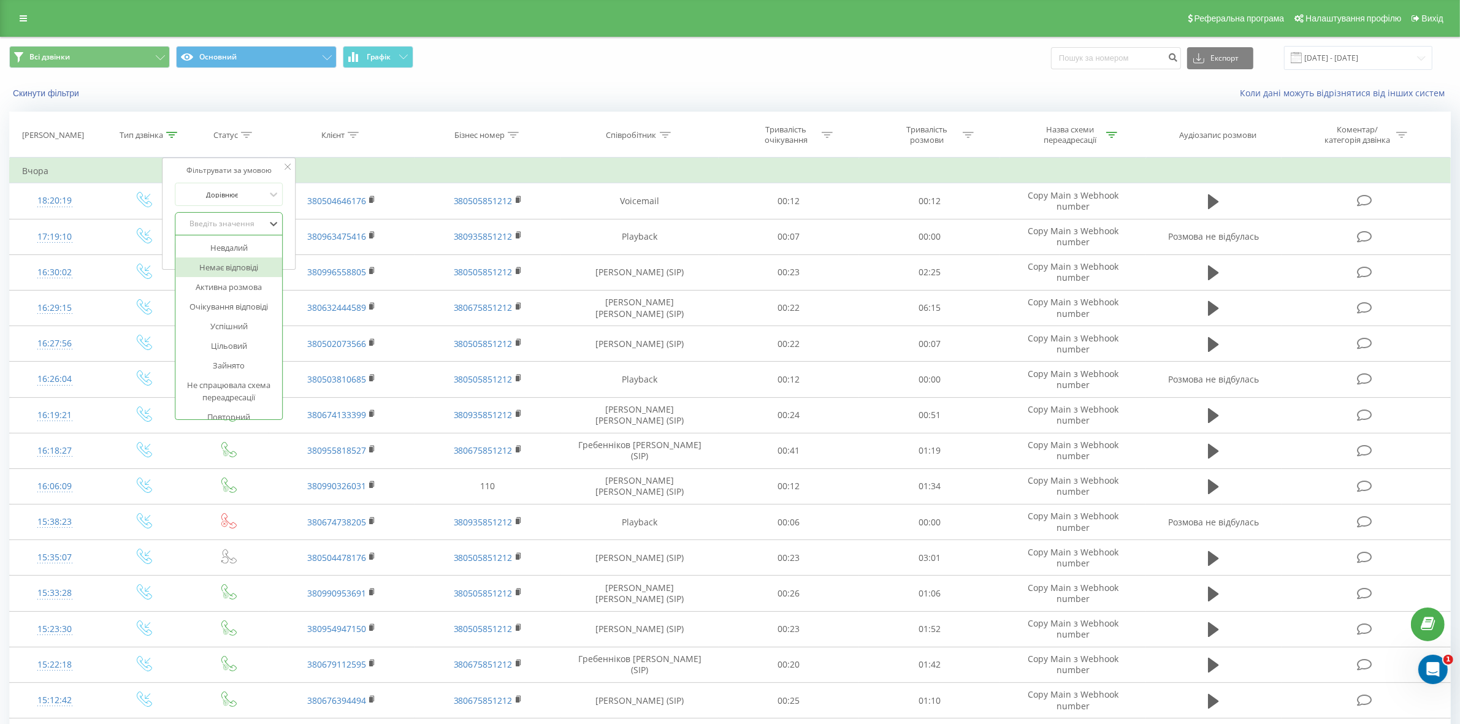
click at [234, 264] on div "Немає відповіді" at bounding box center [229, 267] width 107 height 20
click at [247, 253] on span "OK" at bounding box center [255, 248] width 34 height 19
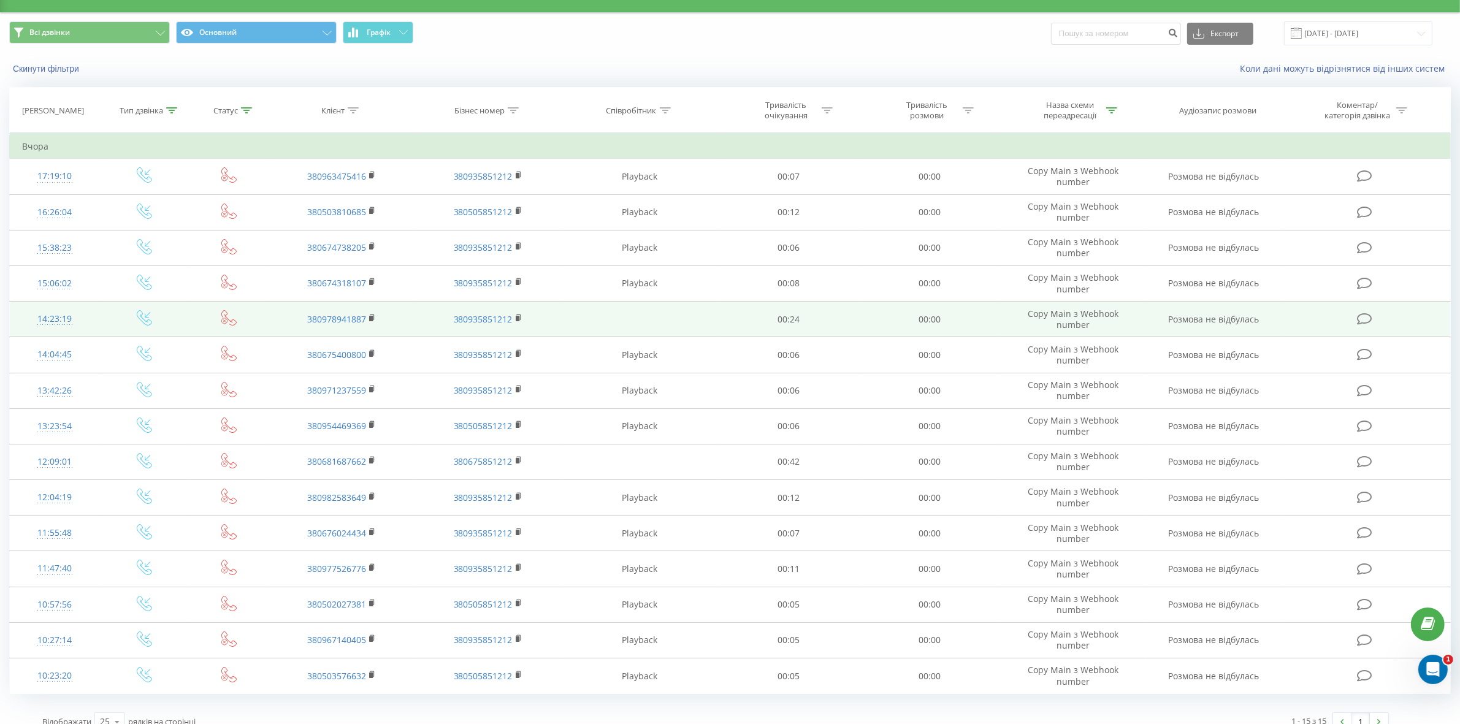
scroll to position [43, 0]
